Goal: Information Seeking & Learning: Find specific page/section

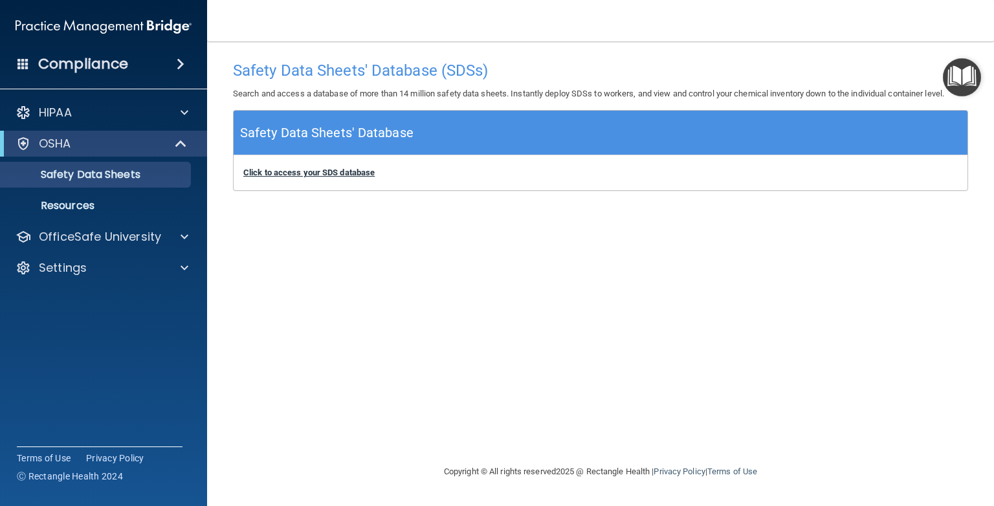
click at [353, 171] on b "Click to access your SDS database" at bounding box center [308, 173] width 131 height 10
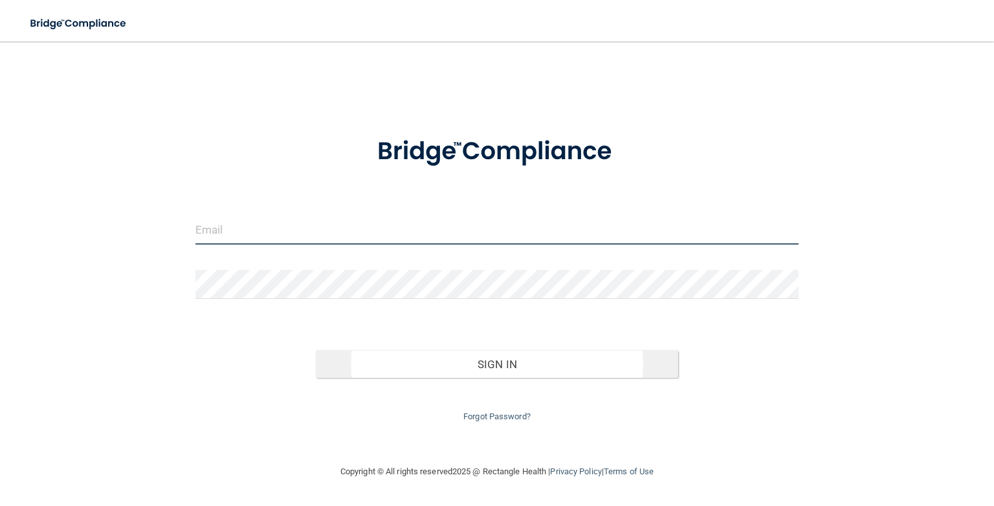
type input "[PERSON_NAME][EMAIL_ADDRESS][DOMAIN_NAME]"
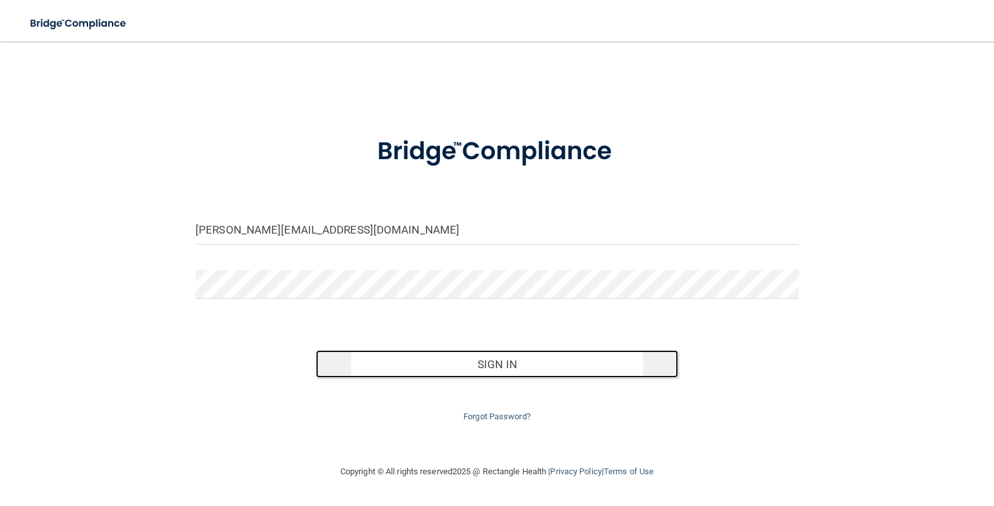
click at [471, 363] on button "Sign In" at bounding box center [497, 364] width 362 height 28
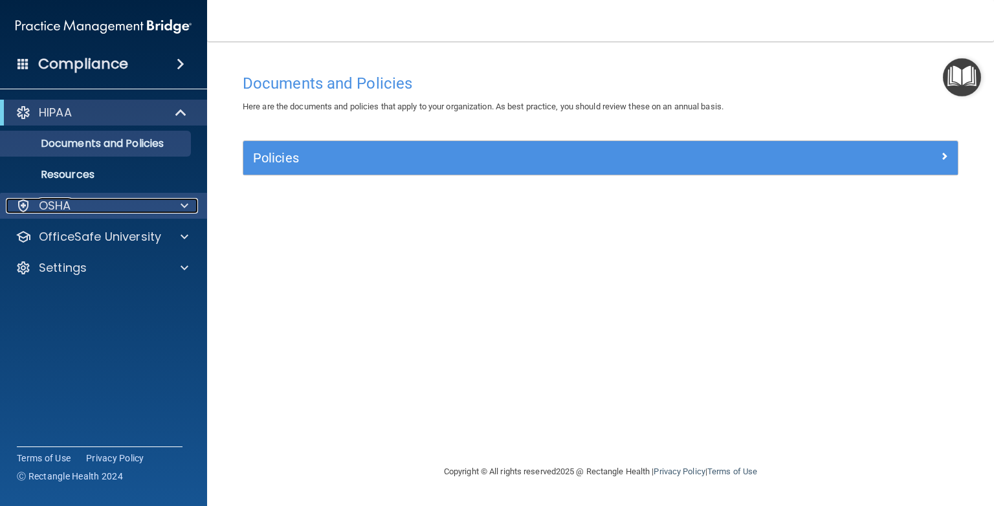
click at [104, 208] on div "OSHA" at bounding box center [86, 206] width 161 height 16
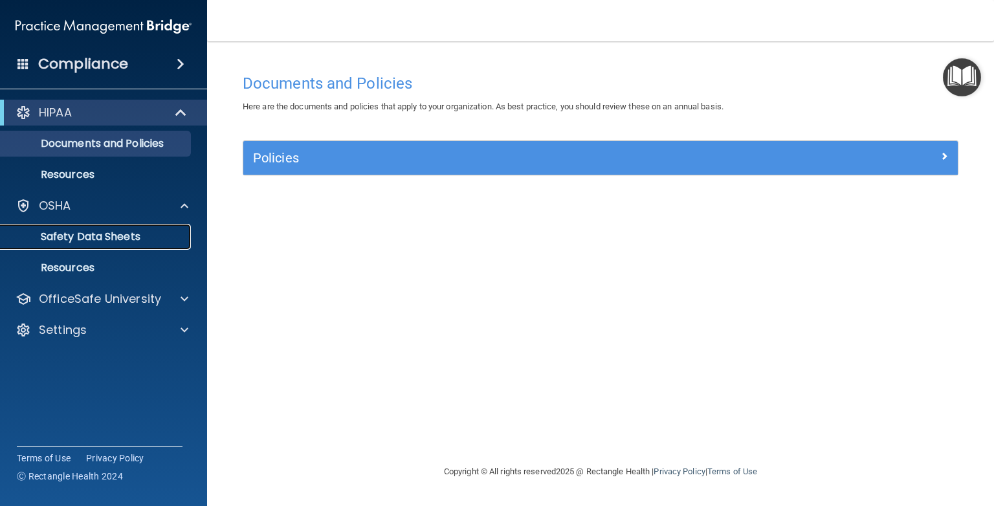
click at [104, 233] on p "Safety Data Sheets" at bounding box center [96, 236] width 177 height 13
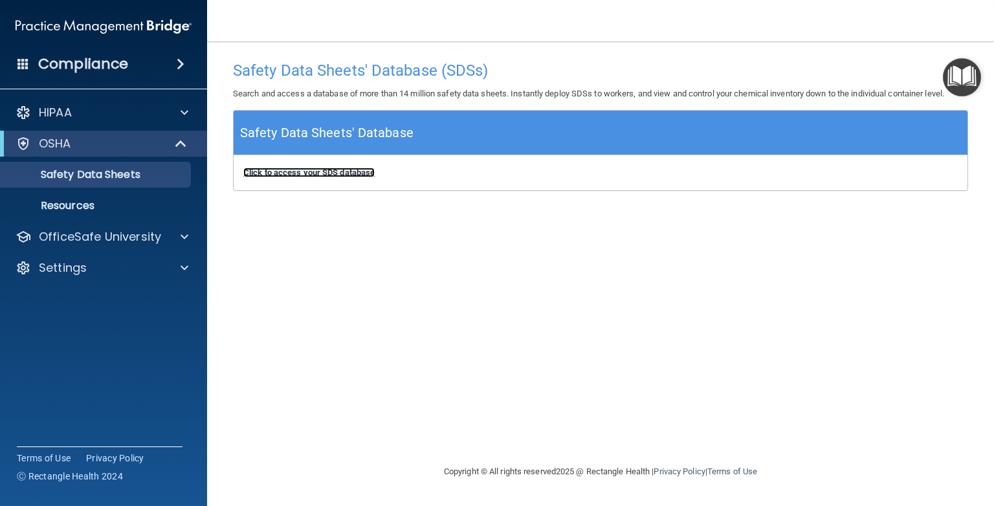
click at [353, 173] on b "Click to access your SDS database" at bounding box center [308, 173] width 131 height 10
